Goal: Information Seeking & Learning: Learn about a topic

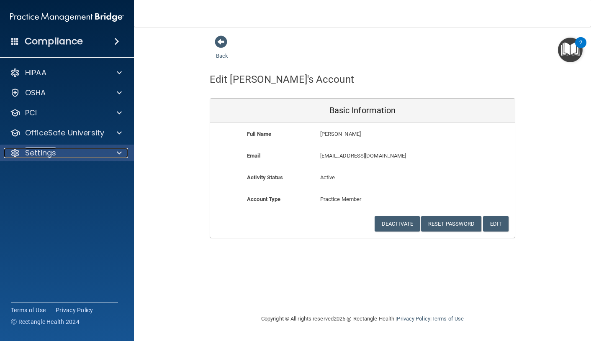
click at [47, 156] on p "Settings" at bounding box center [40, 153] width 31 height 10
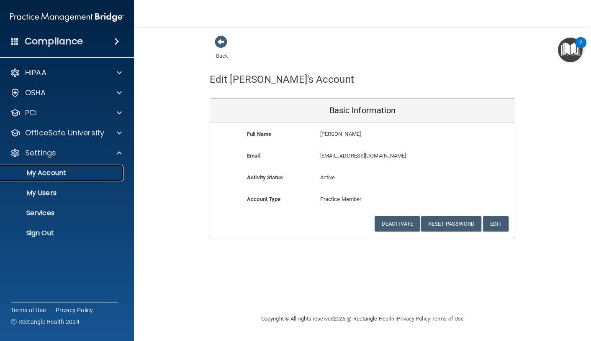
click at [67, 173] on p "My Account" at bounding box center [62, 173] width 114 height 8
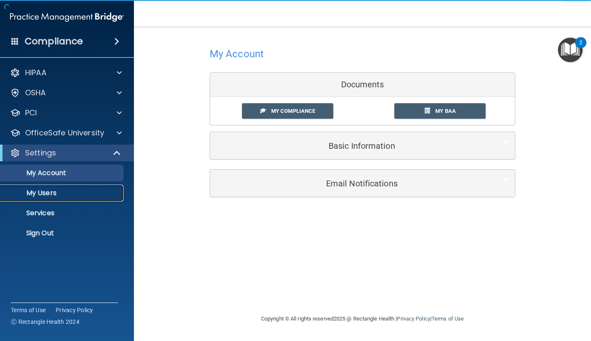
click at [52, 189] on p "My Users" at bounding box center [62, 193] width 114 height 8
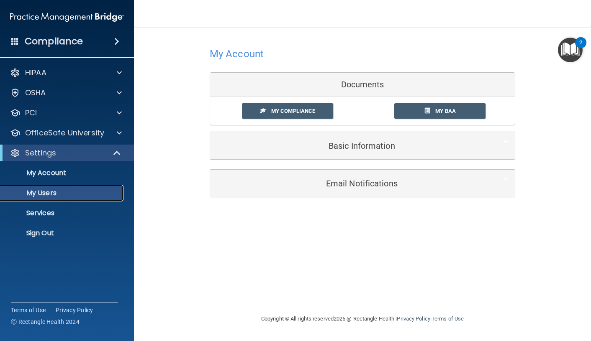
select select "20"
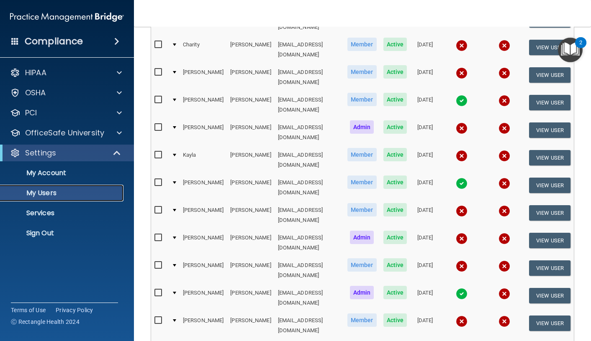
scroll to position [209, 0]
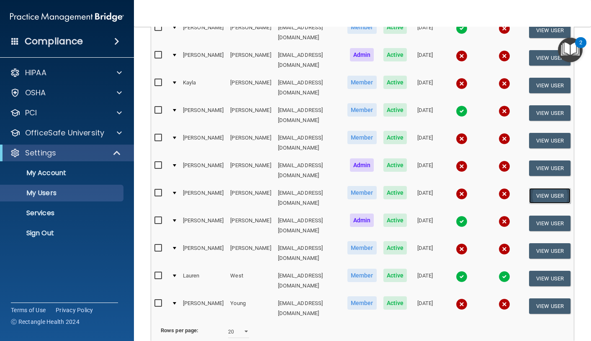
click at [540, 188] on button "View User" at bounding box center [549, 195] width 41 height 15
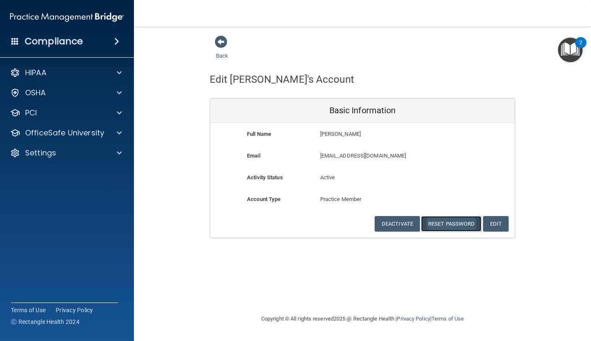
click at [448, 220] on button "Reset Password" at bounding box center [451, 223] width 60 height 15
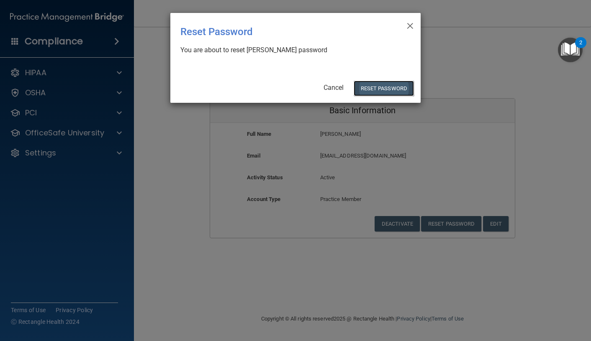
click at [381, 89] on button "Reset Password" at bounding box center [383, 88] width 60 height 15
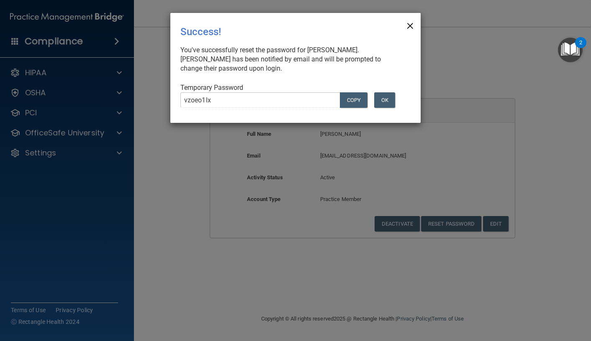
click at [411, 25] on span "×" at bounding box center [410, 24] width 8 height 17
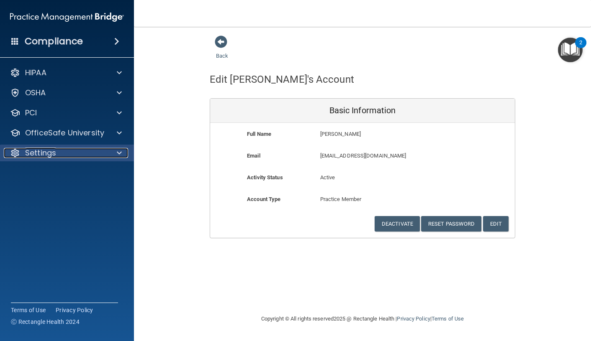
click at [57, 158] on div "Settings" at bounding box center [56, 153] width 104 height 10
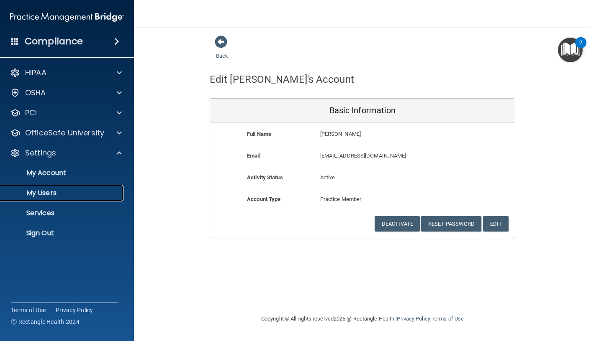
click at [61, 195] on p "My Users" at bounding box center [62, 193] width 114 height 8
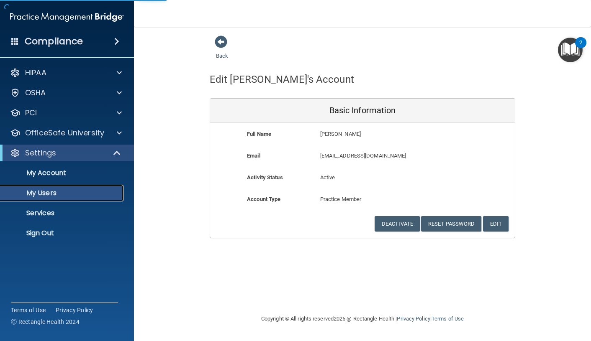
select select "20"
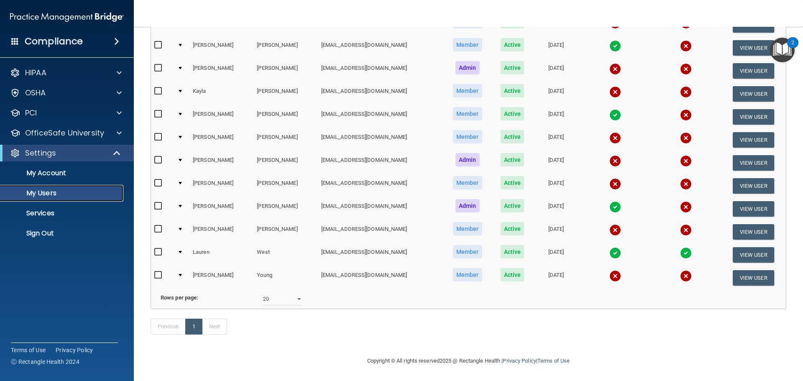
scroll to position [150, 0]
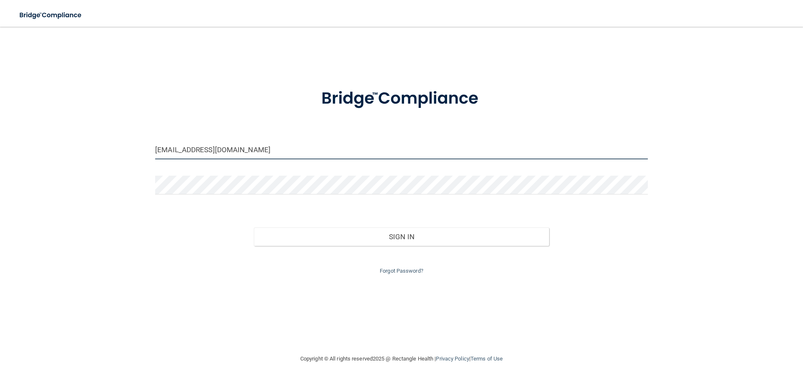
drag, startPoint x: 259, startPoint y: 150, endPoint x: 126, endPoint y: 152, distance: 132.2
click at [127, 152] on div "[EMAIL_ADDRESS][DOMAIN_NAME] Invalid email/password. You don't have permission …" at bounding box center [402, 190] width 770 height 310
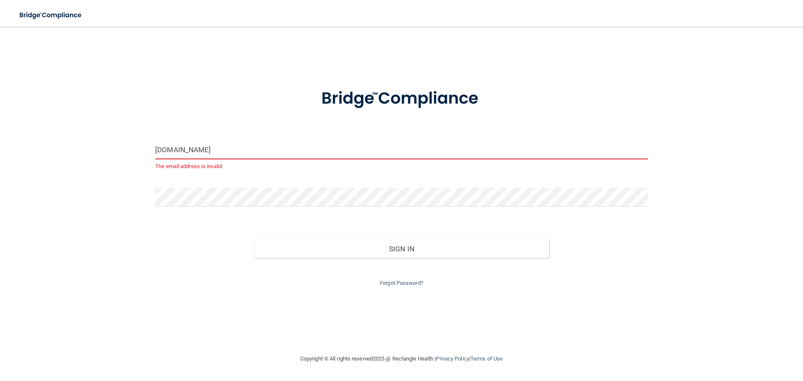
click at [184, 153] on input "[DOMAIN_NAME]" at bounding box center [401, 150] width 493 height 19
click at [168, 151] on input "[DOMAIN_NAME]" at bounding box center [401, 150] width 493 height 19
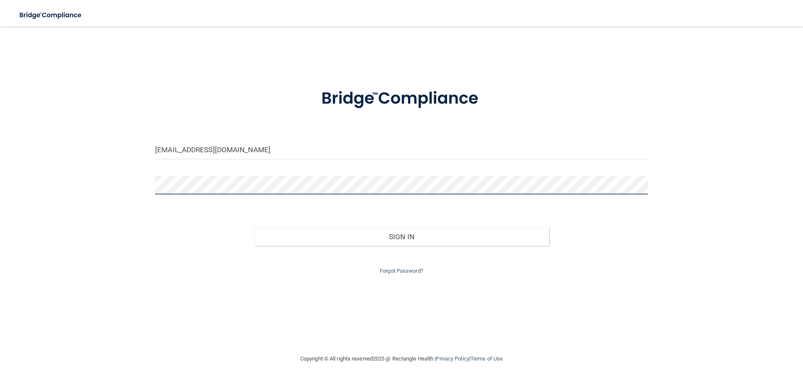
click at [254, 228] on button "Sign In" at bounding box center [402, 237] width 296 height 18
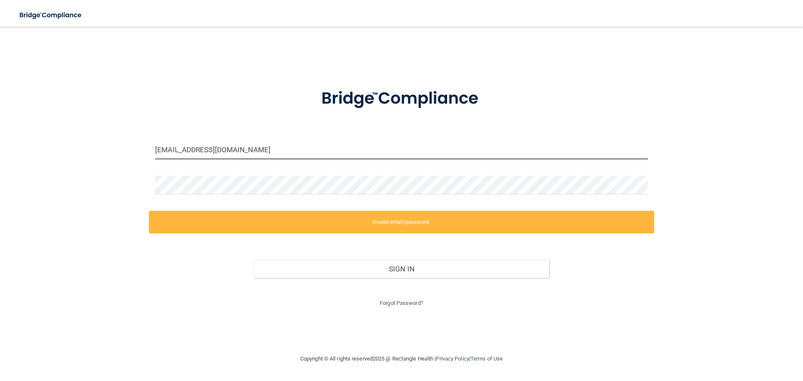
click at [190, 146] on input "[EMAIL_ADDRESS][DOMAIN_NAME]" at bounding box center [401, 150] width 493 height 19
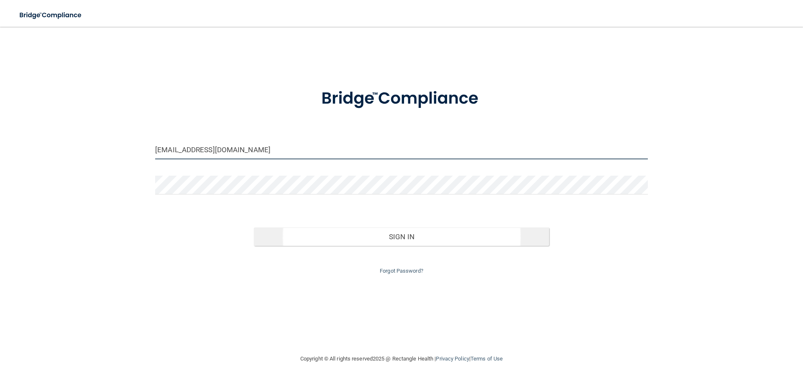
type input "[EMAIL_ADDRESS][DOMAIN_NAME]"
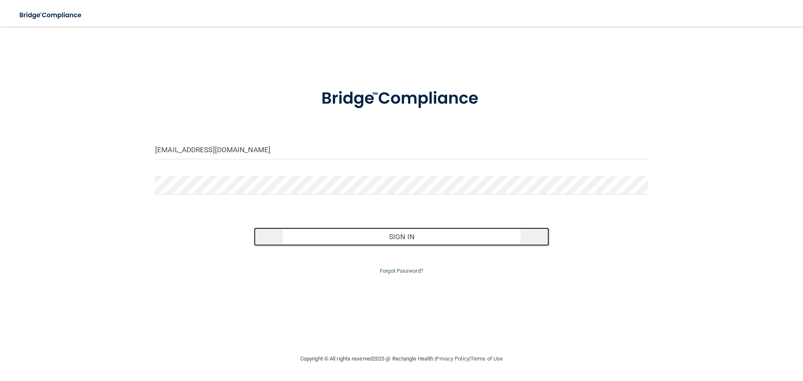
click at [338, 236] on button "Sign In" at bounding box center [402, 237] width 296 height 18
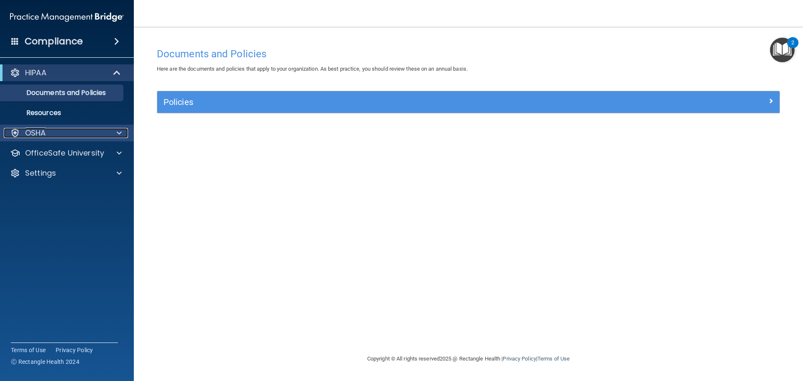
click at [122, 131] on div at bounding box center [118, 133] width 21 height 10
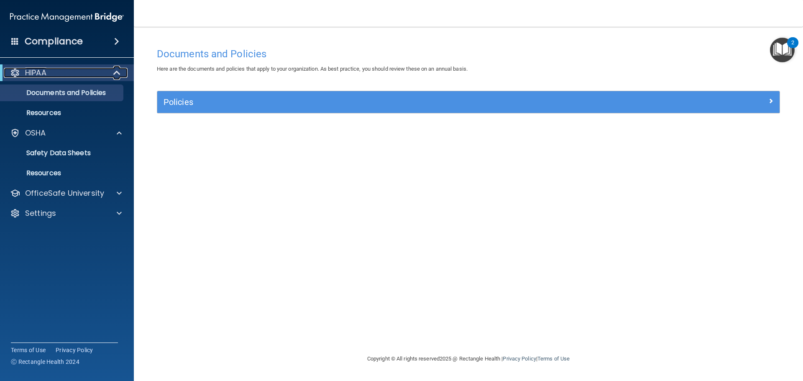
click at [118, 72] on span at bounding box center [117, 73] width 7 height 10
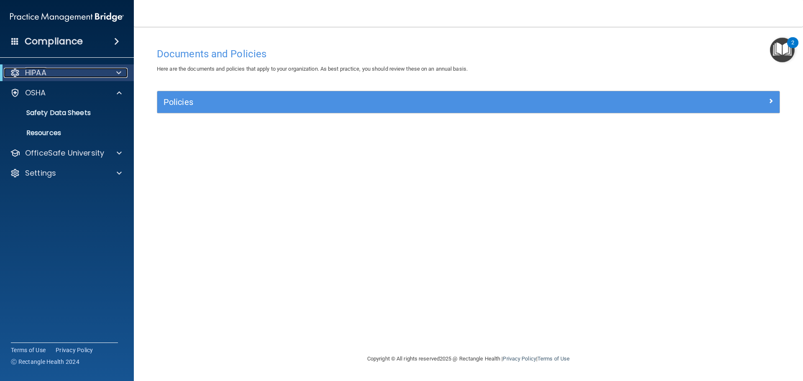
click at [118, 72] on span at bounding box center [118, 73] width 5 height 10
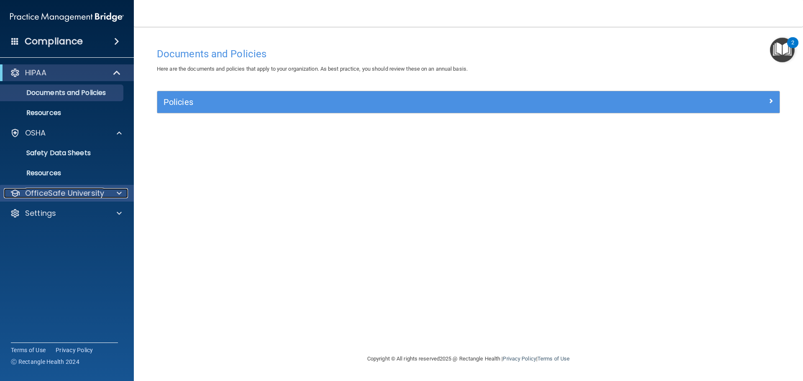
click at [54, 189] on p "OfficeSafe University" at bounding box center [64, 193] width 79 height 10
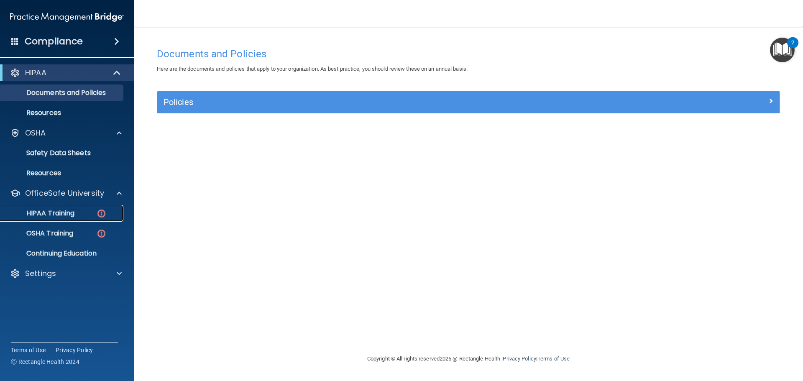
click at [53, 212] on p "HIPAA Training" at bounding box center [39, 213] width 69 height 8
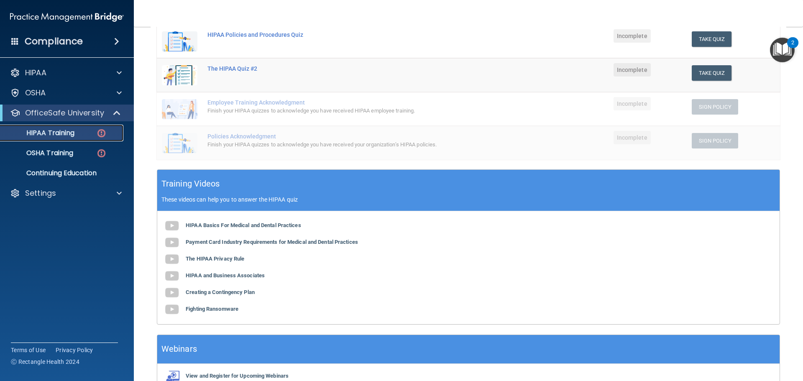
scroll to position [205, 0]
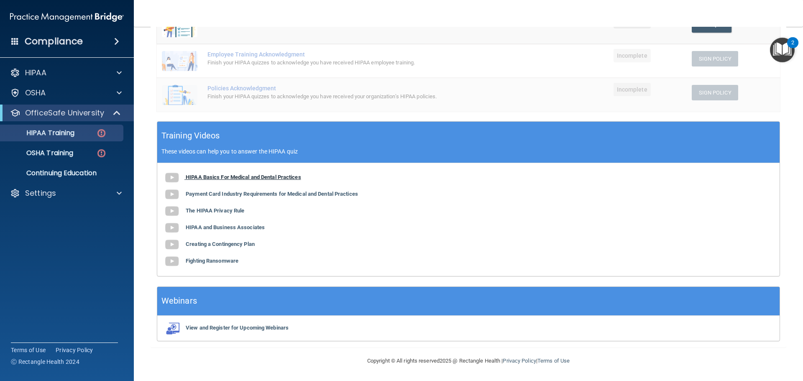
click at [289, 176] on b "HIPAA Basics For Medical and Dental Practices" at bounding box center [243, 177] width 115 height 6
